Goal: Task Accomplishment & Management: Manage account settings

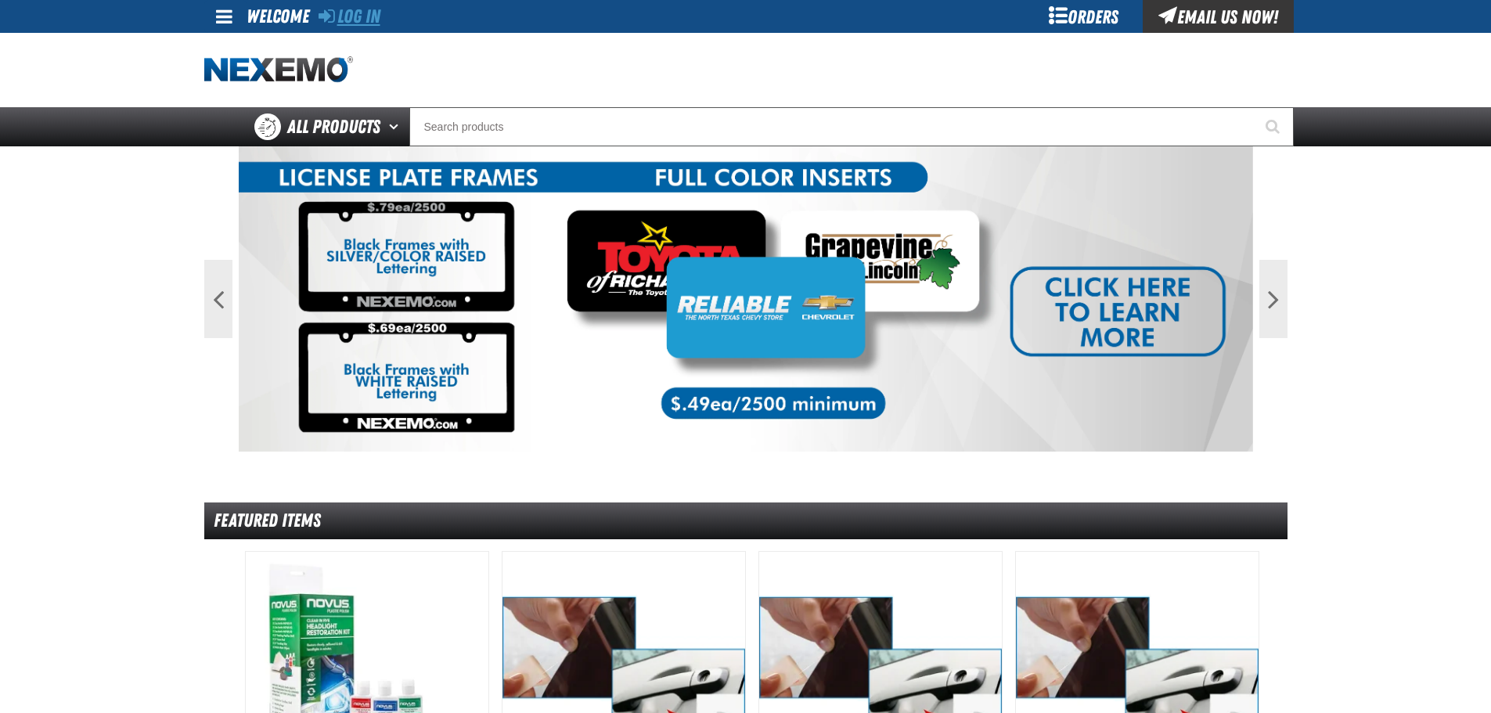
click at [356, 9] on link "Log In" at bounding box center [350, 16] width 62 height 22
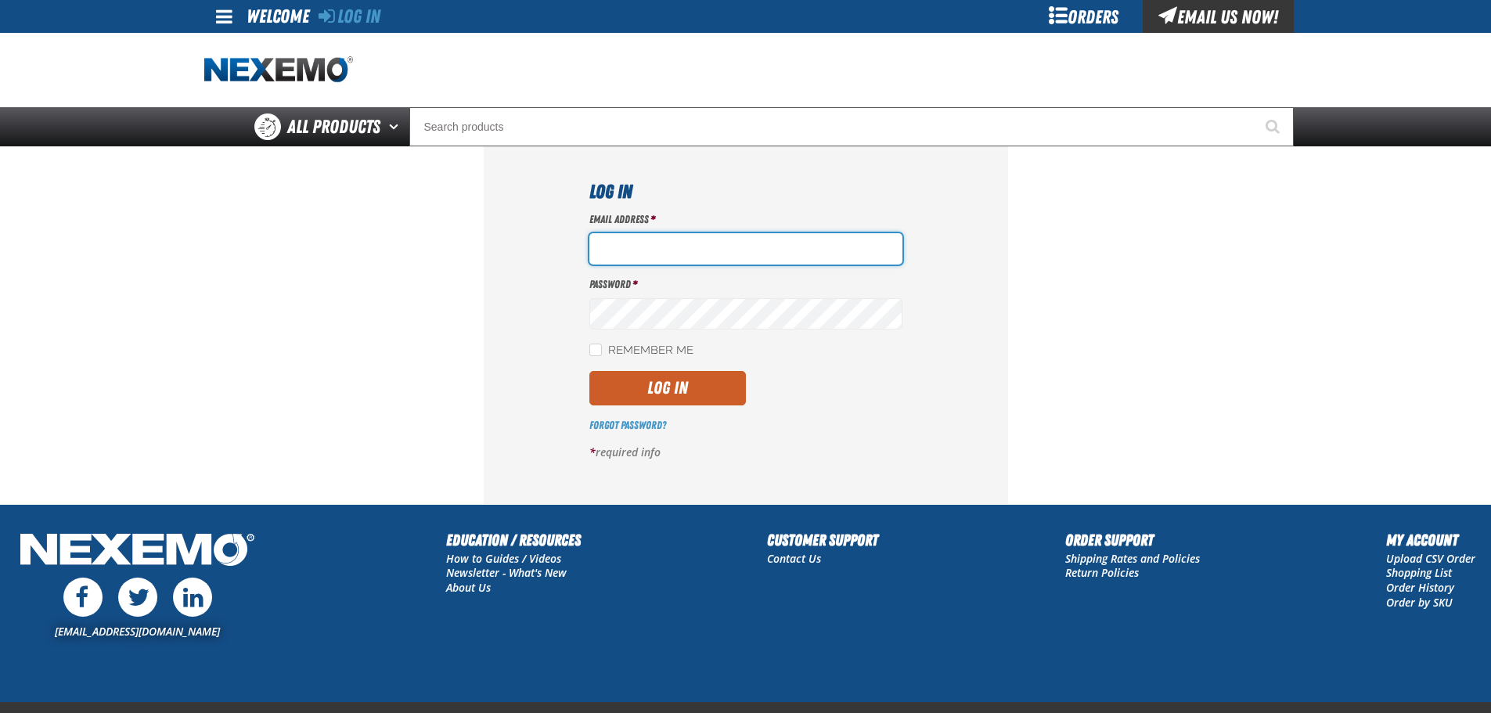
paste input "[EMAIL_ADDRESS][DOMAIN_NAME]"
type input "[EMAIL_ADDRESS][DOMAIN_NAME]"
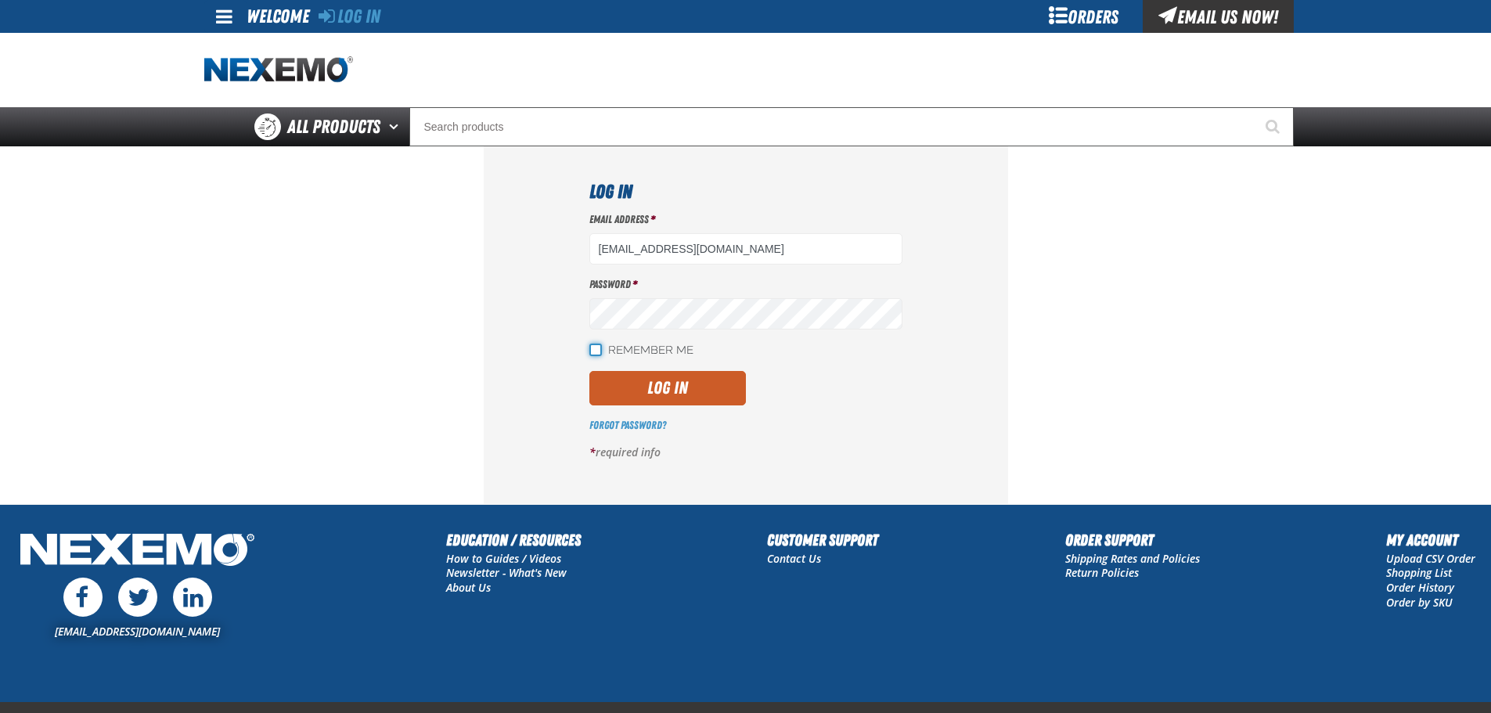
click at [593, 349] on input "Remember Me" at bounding box center [596, 350] width 13 height 13
checkbox input "true"
click at [633, 382] on button "Log In" at bounding box center [668, 388] width 157 height 34
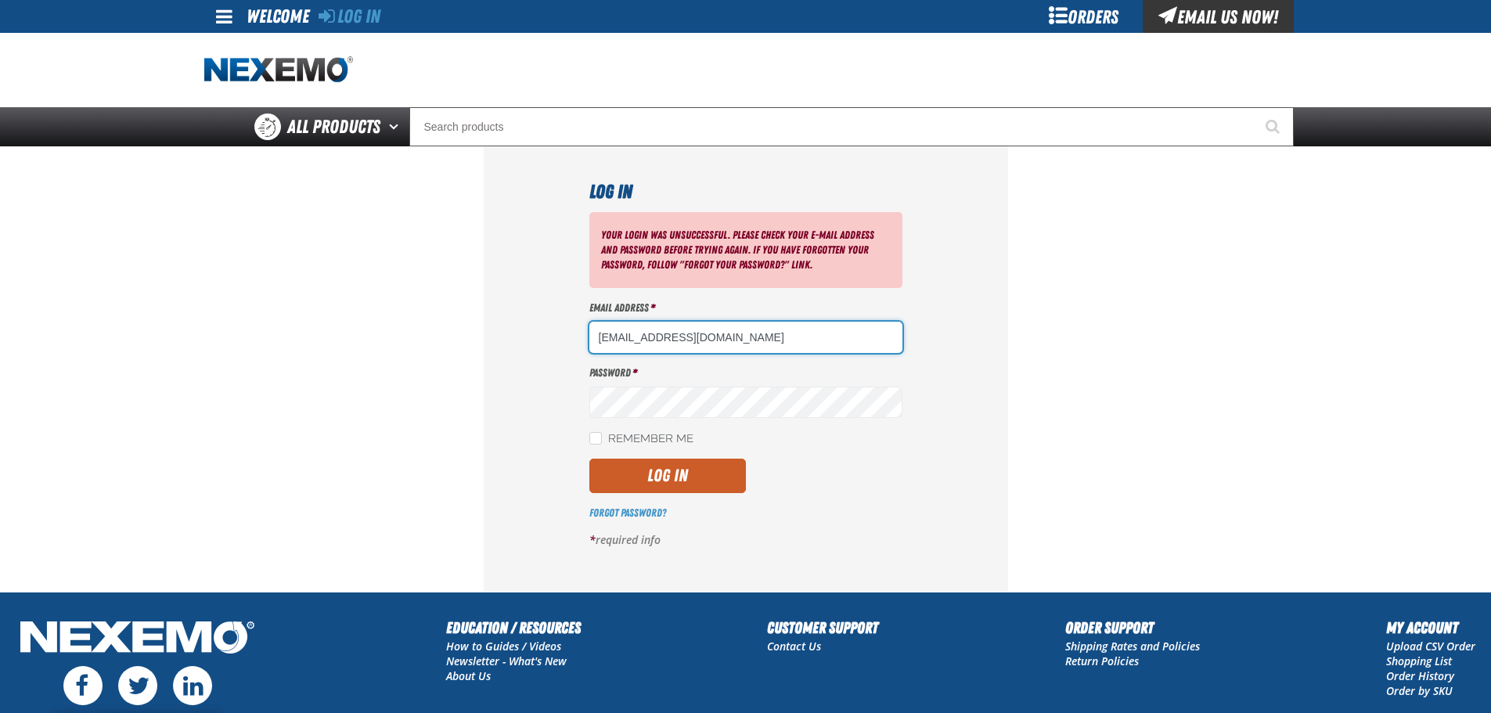
click at [734, 323] on input "[EMAIL_ADDRESS][DOMAIN_NAME]" at bounding box center [746, 337] width 313 height 31
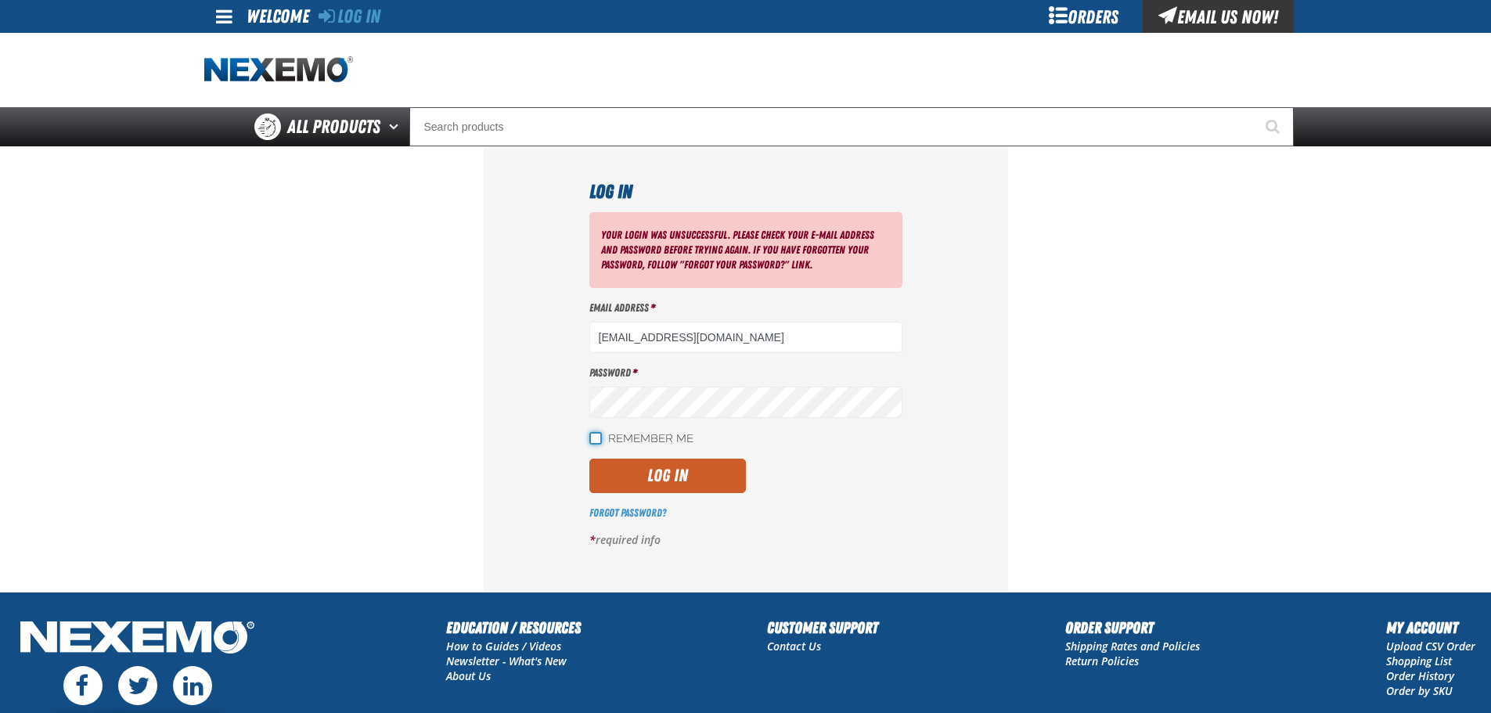
click at [597, 441] on input "Remember Me" at bounding box center [596, 438] width 13 height 13
checkbox input "true"
click at [629, 478] on button "Log In" at bounding box center [668, 476] width 157 height 34
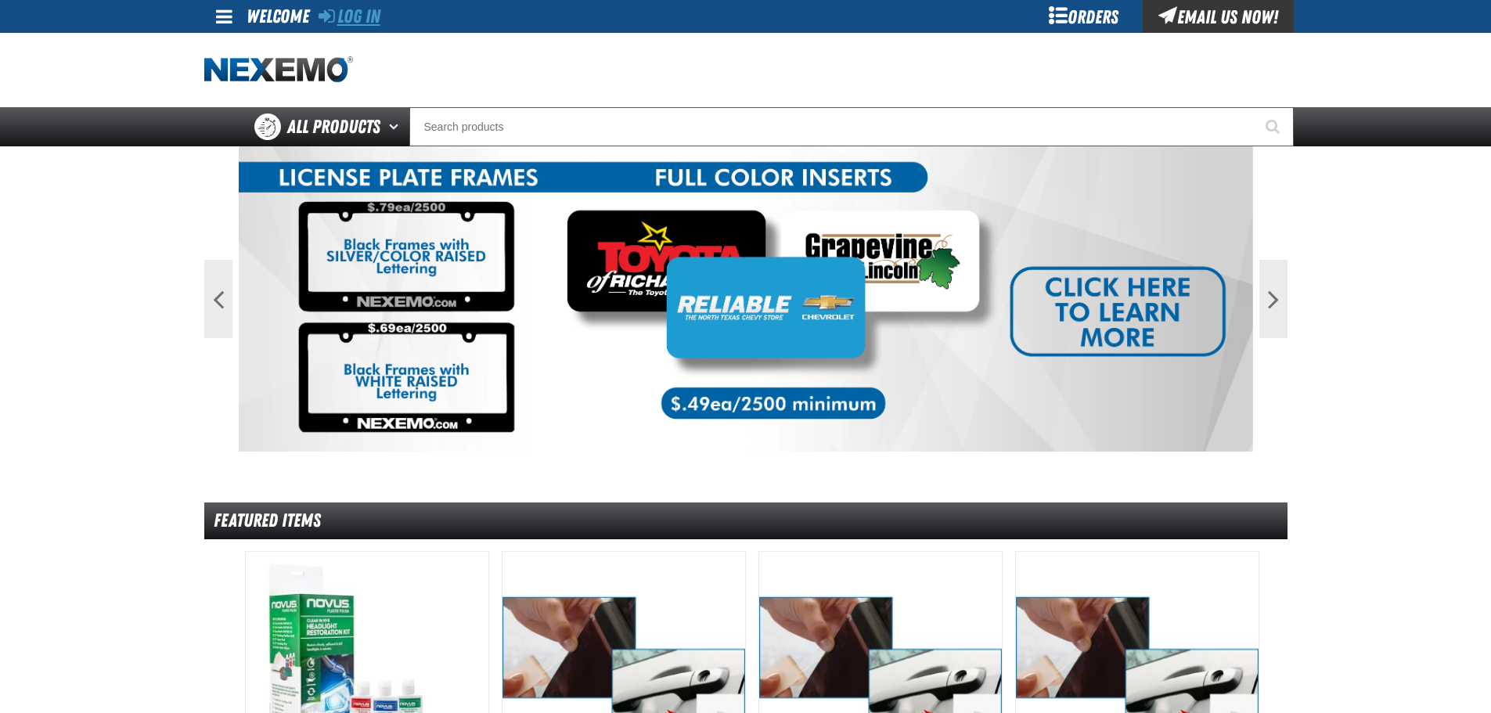
click at [353, 16] on link "Log In" at bounding box center [350, 16] width 62 height 22
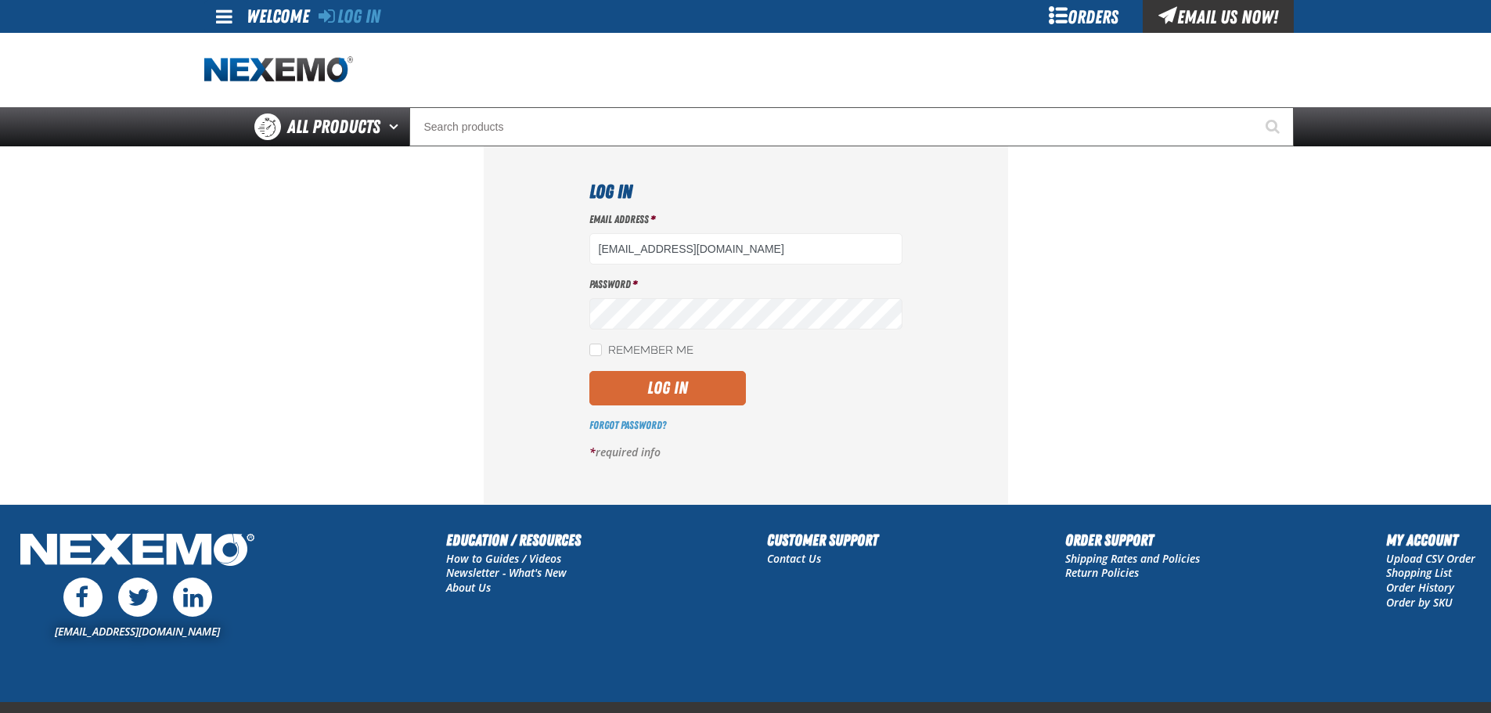
click at [691, 383] on button "Log In" at bounding box center [668, 388] width 157 height 34
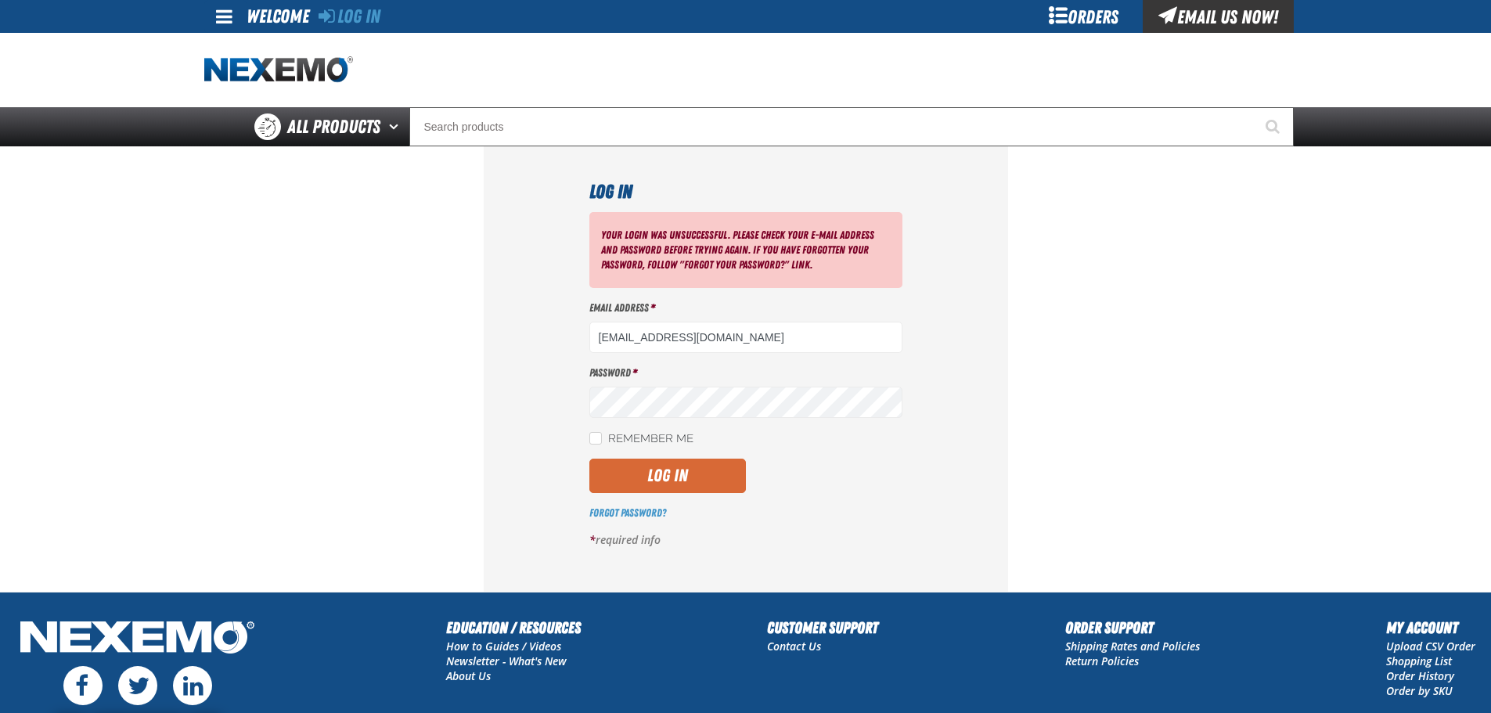
click at [677, 469] on button "Log In" at bounding box center [668, 476] width 157 height 34
